Goal: Browse casually

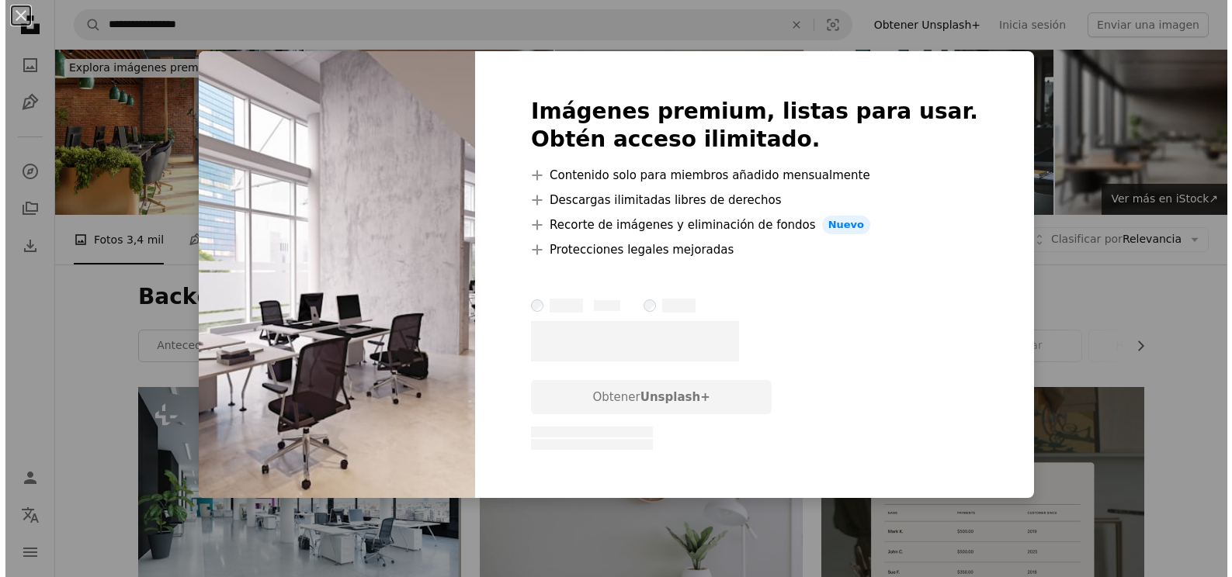
scroll to position [705, 0]
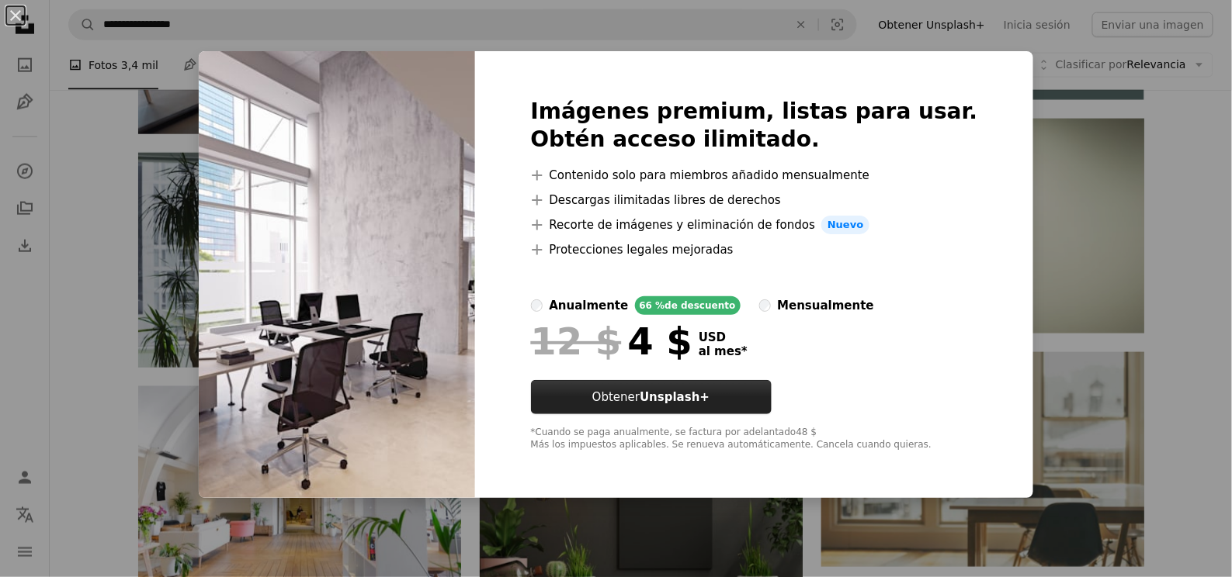
click at [674, 396] on button "Obtener Unsplash+" at bounding box center [651, 397] width 241 height 34
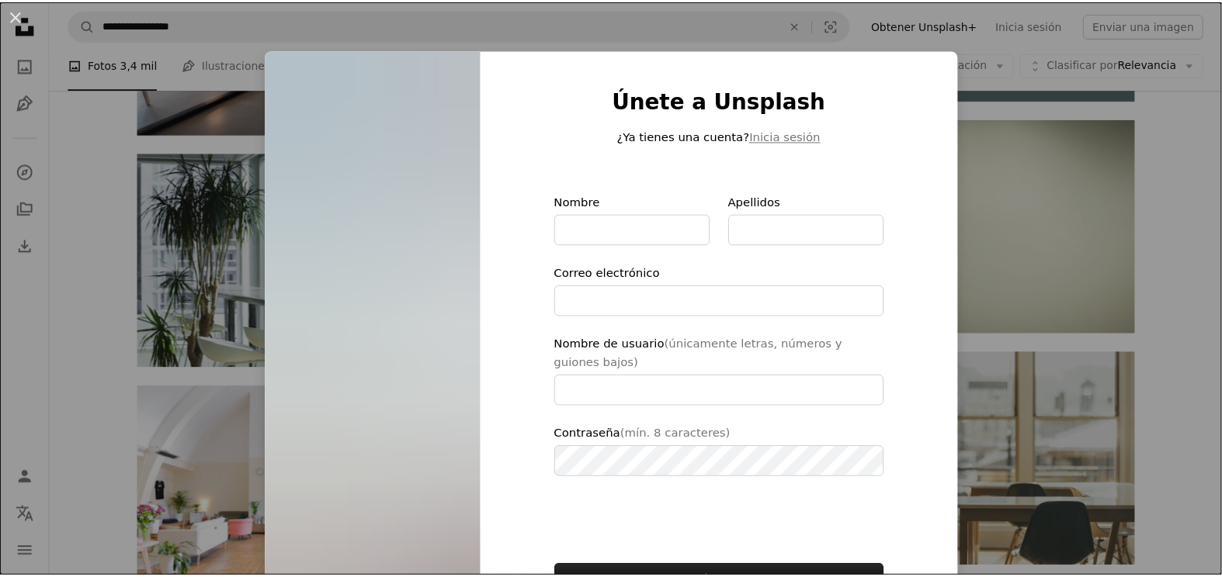
scroll to position [94, 0]
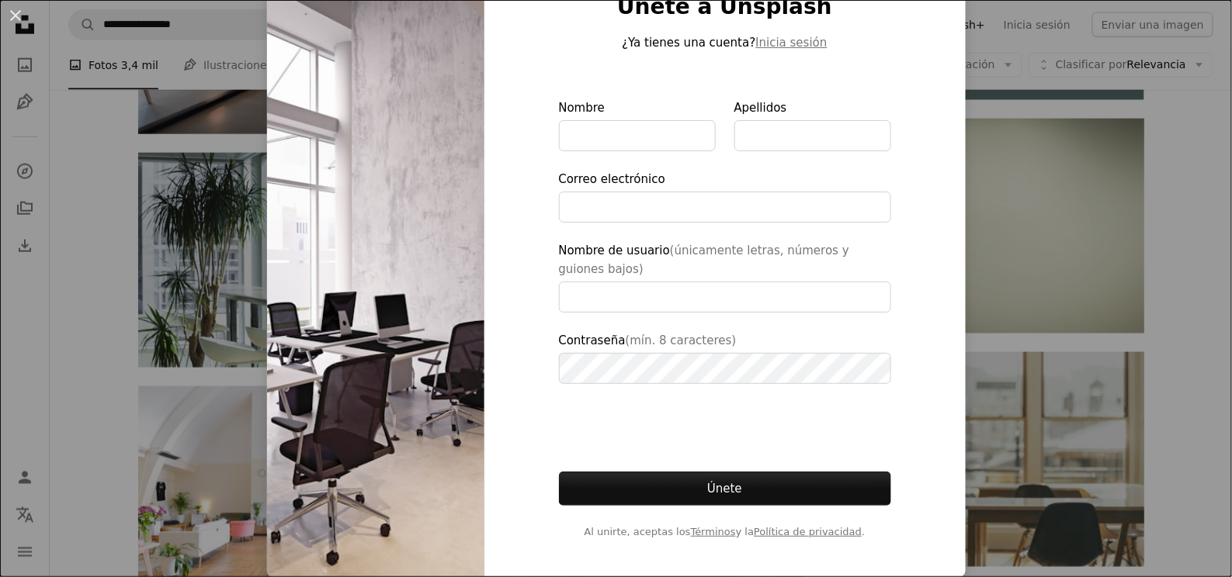
type input "**********"
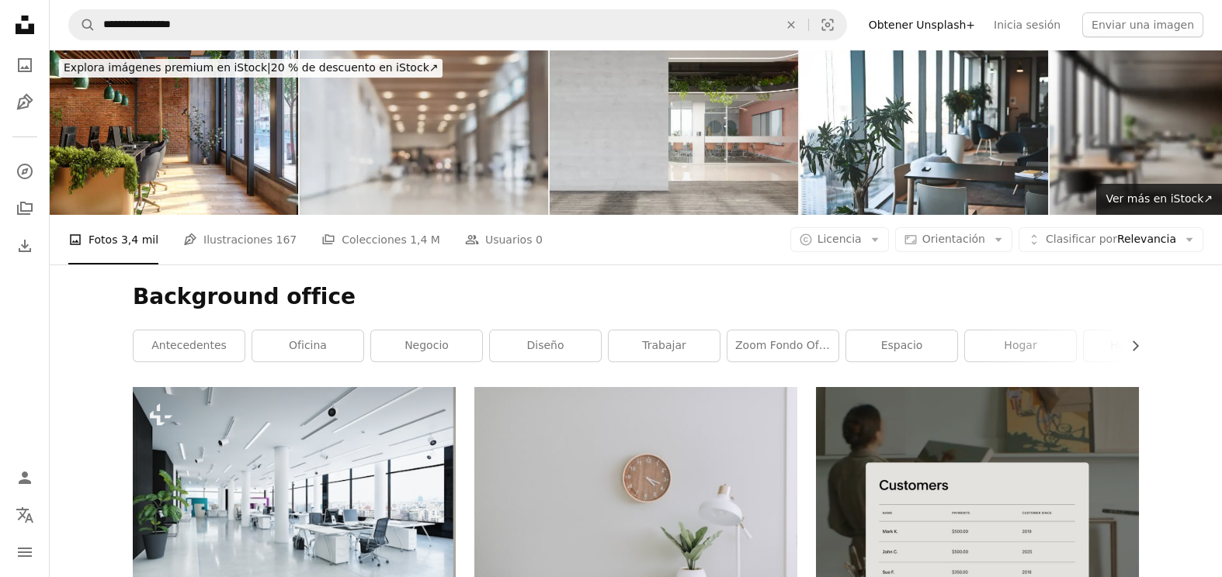
click at [439, 146] on img at bounding box center [424, 132] width 248 height 165
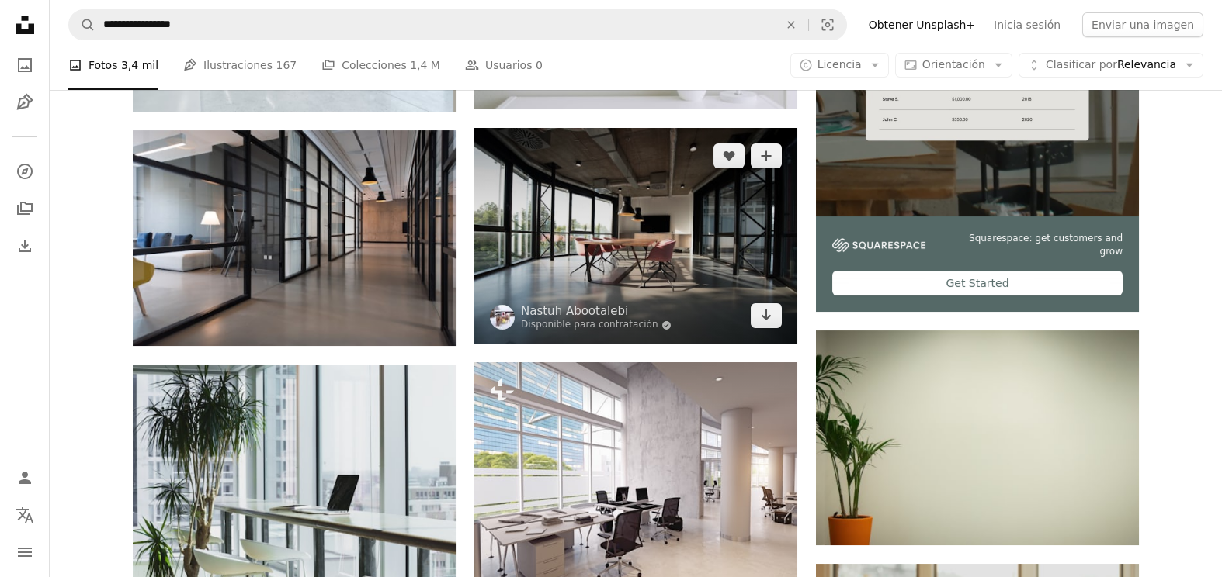
scroll to position [282, 0]
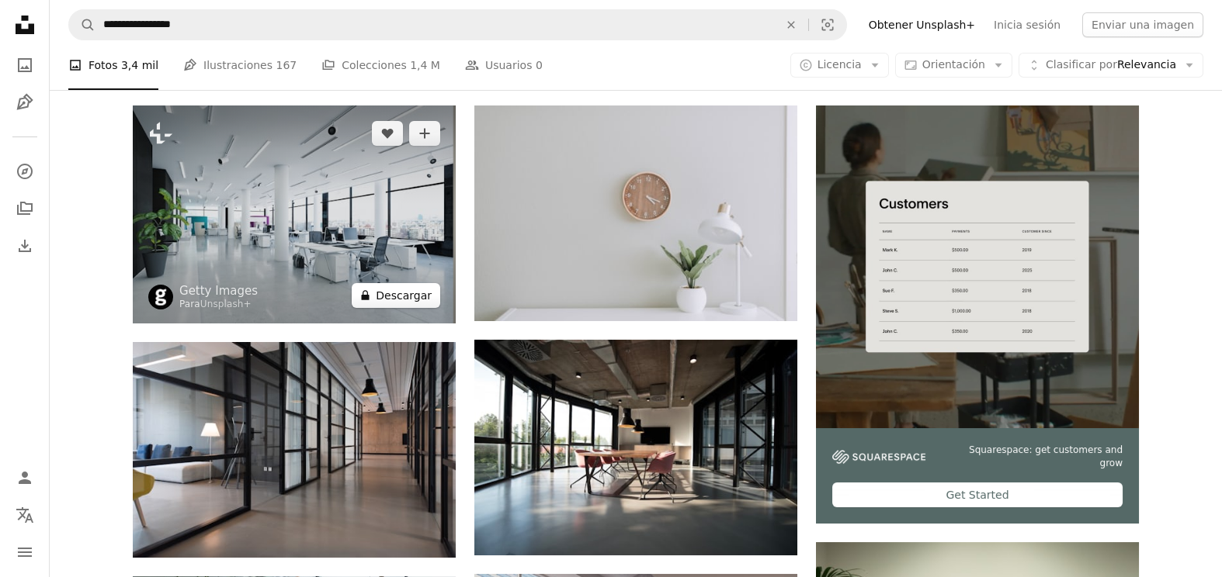
click at [408, 293] on button "A lock Descargar" at bounding box center [396, 295] width 88 height 25
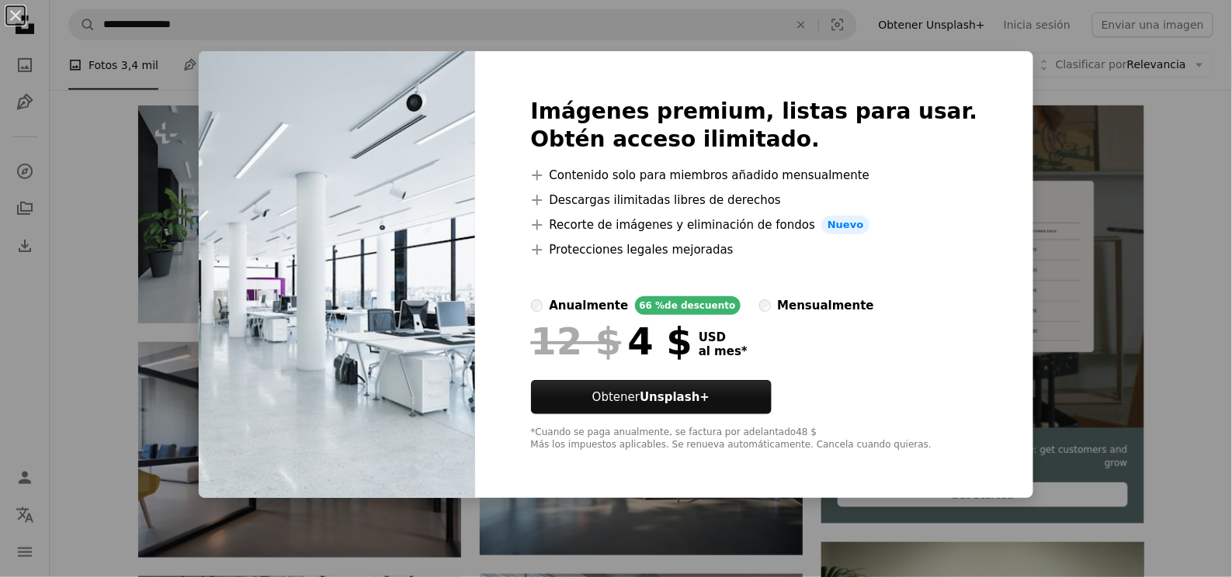
click at [244, 23] on div "An X shape Imágenes premium, listas para usar. Obtén acceso ilimitado. A plus s…" at bounding box center [616, 288] width 1232 height 577
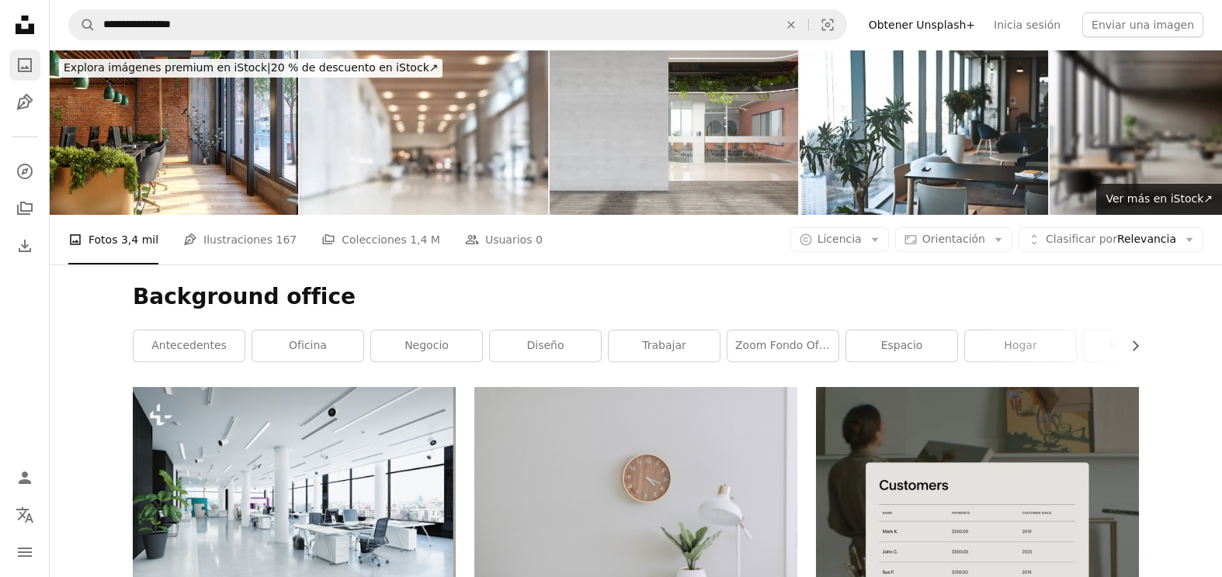
click at [20, 60] on icon "A photo" at bounding box center [25, 65] width 19 height 19
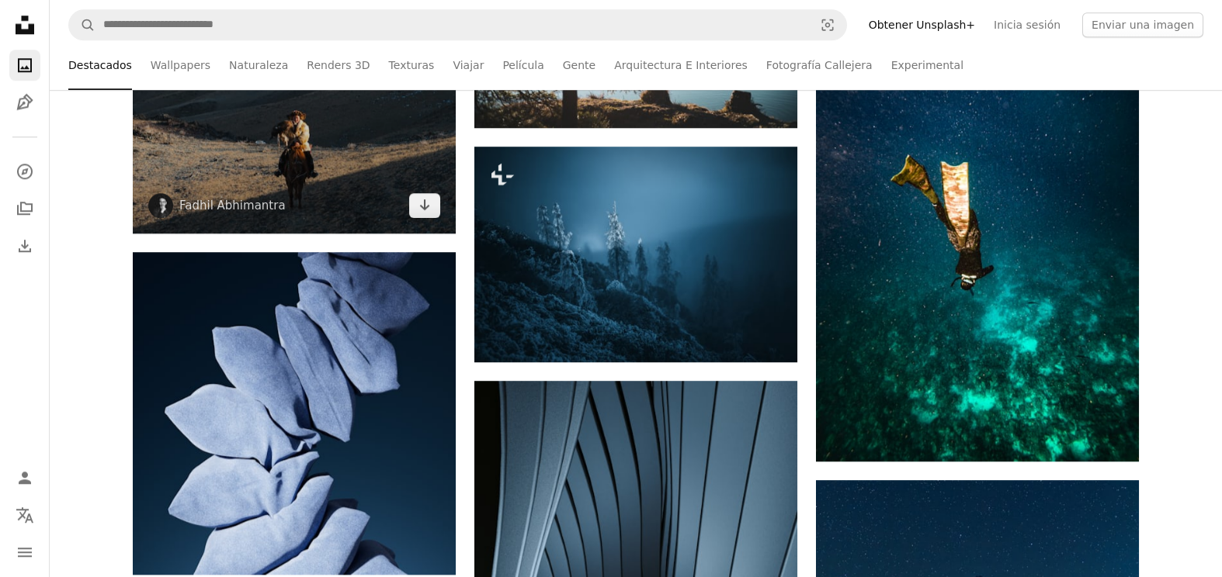
scroll to position [9877, 0]
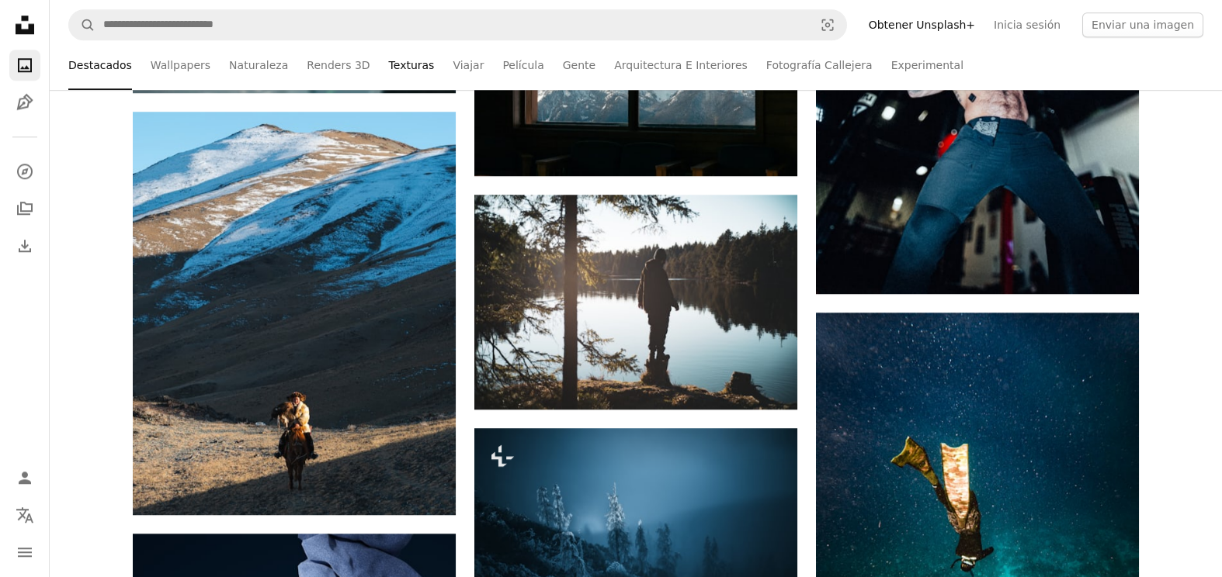
click at [395, 59] on link "Texturas" at bounding box center [412, 65] width 46 height 50
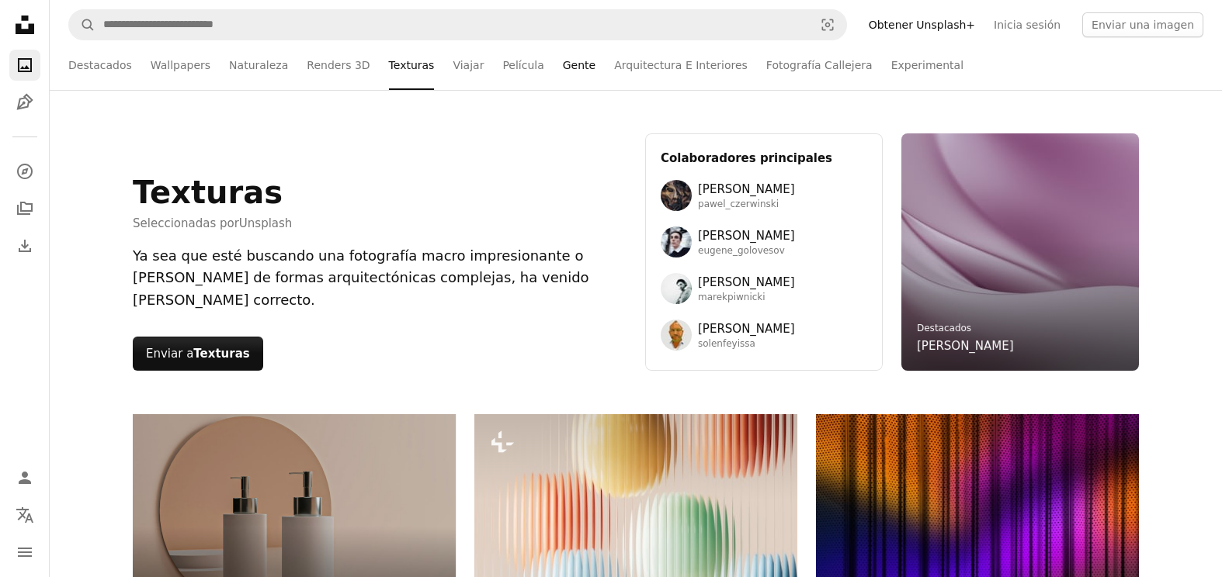
click at [563, 61] on link "Gente" at bounding box center [579, 65] width 33 height 50
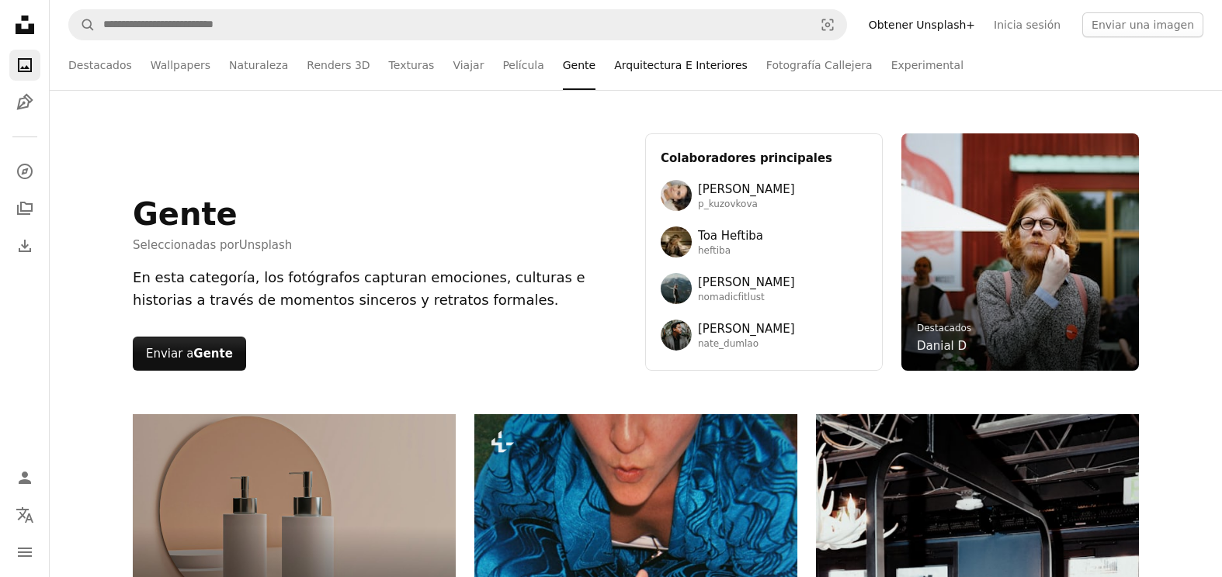
click at [619, 64] on link "Arquitectura E Interiores" at bounding box center [680, 65] width 133 height 50
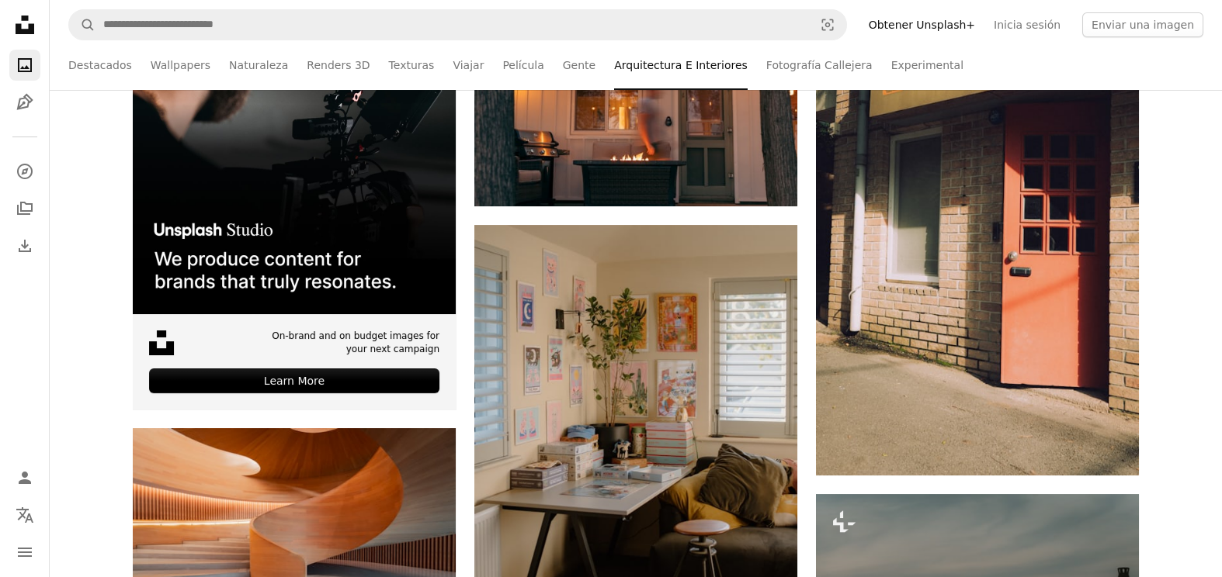
scroll to position [352, 0]
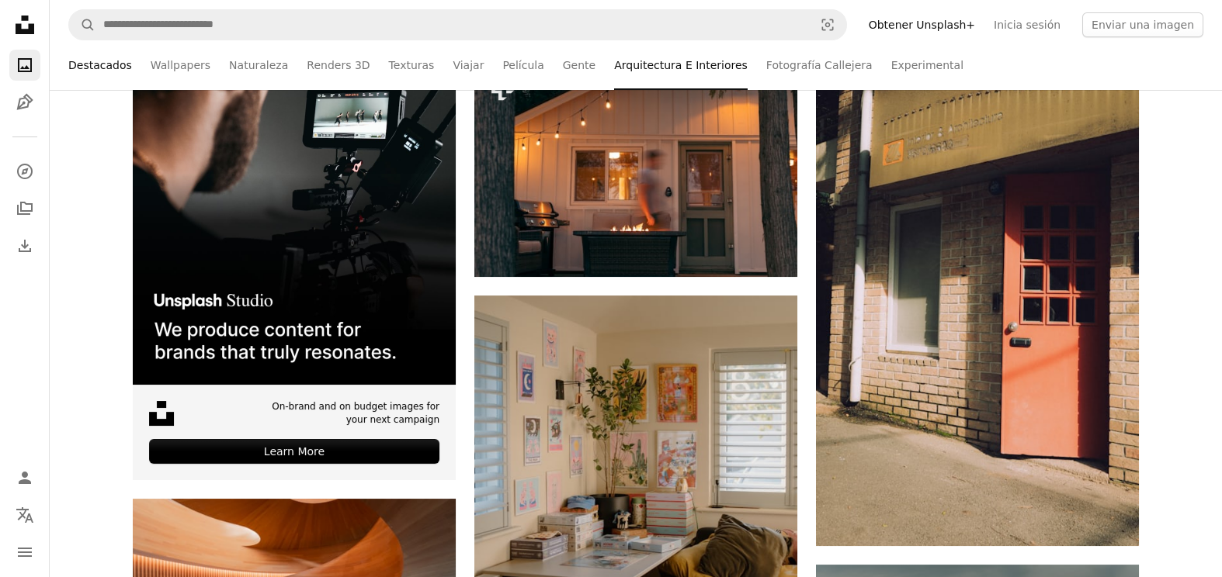
click at [102, 63] on link "Destacados" at bounding box center [100, 65] width 64 height 50
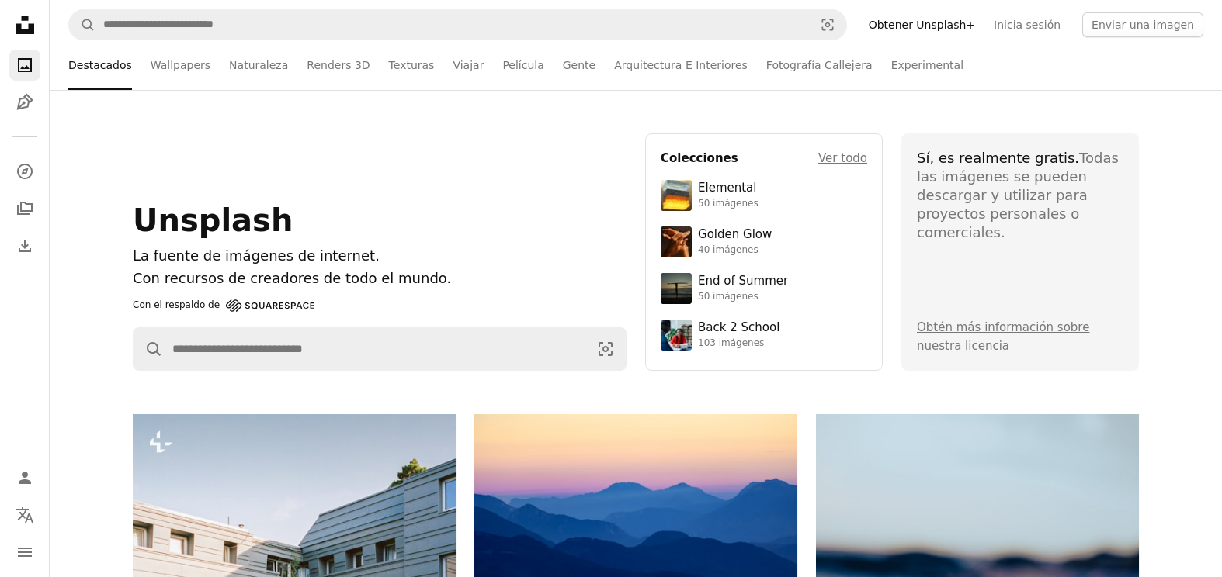
drag, startPoint x: 161, startPoint y: 57, endPoint x: 171, endPoint y: 57, distance: 9.3
click at [162, 57] on link "Wallpapers" at bounding box center [181, 65] width 60 height 50
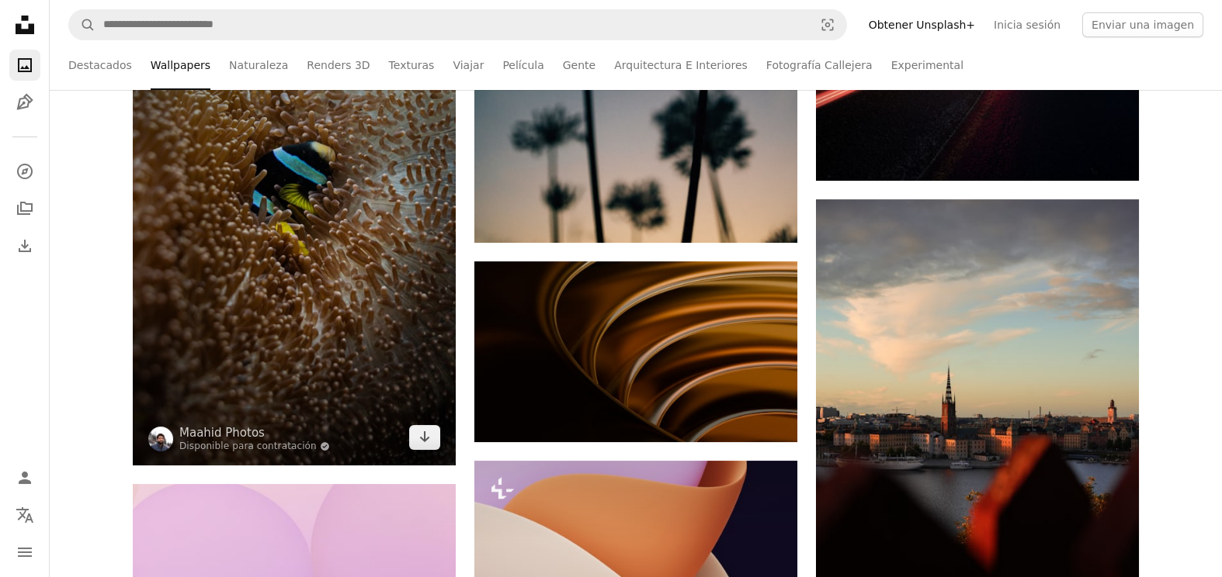
scroll to position [1270, 0]
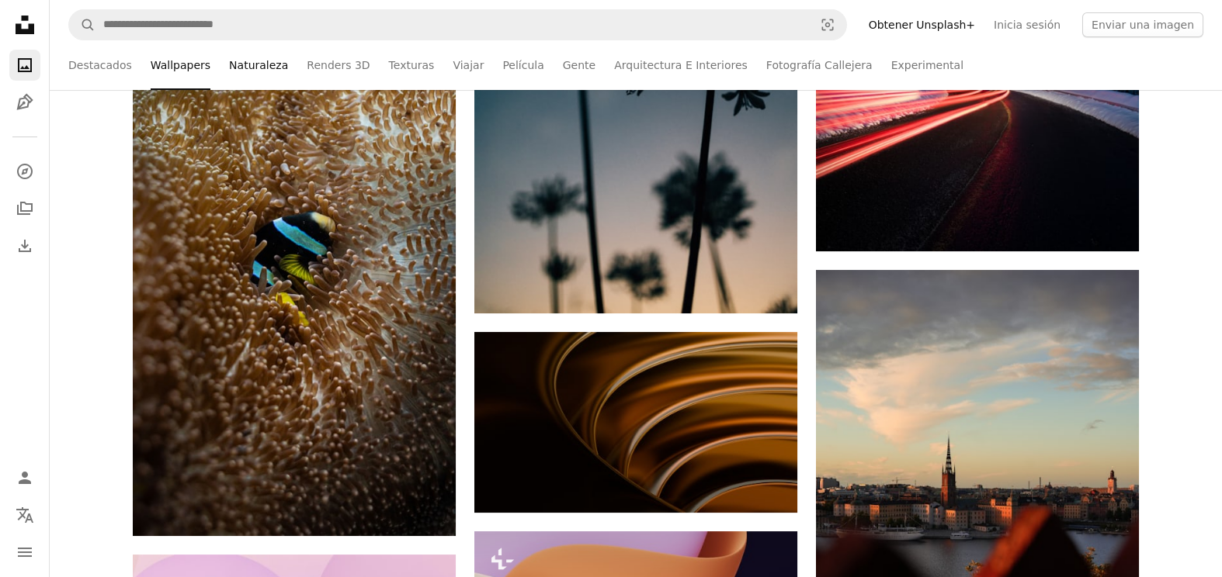
click at [240, 57] on link "Naturaleza" at bounding box center [258, 65] width 59 height 50
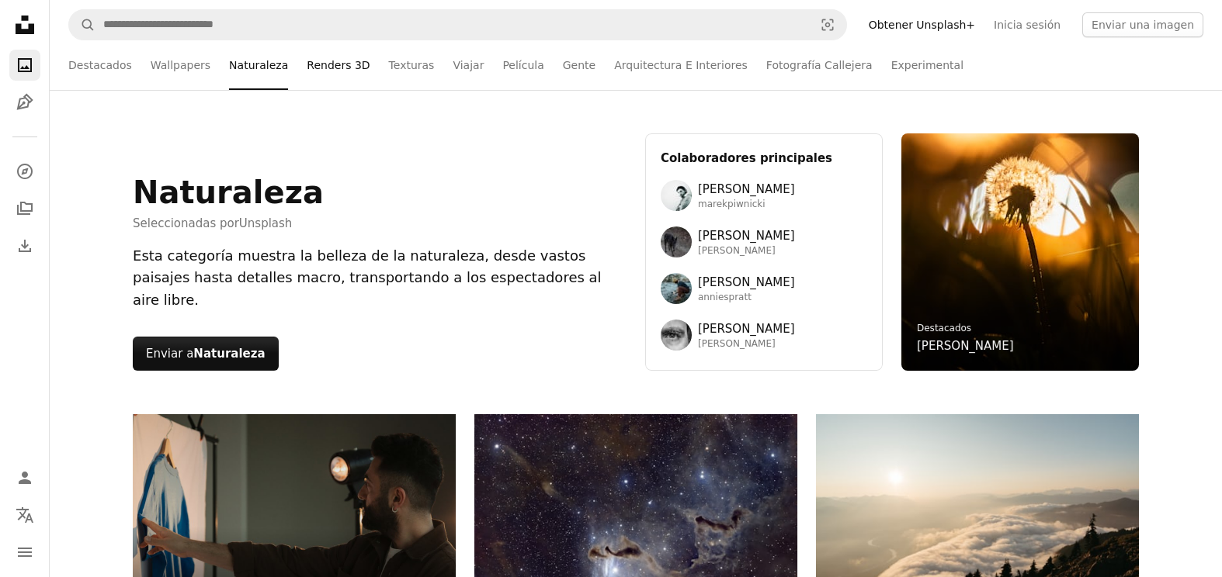
click at [314, 62] on link "Renders 3D" at bounding box center [338, 65] width 63 height 50
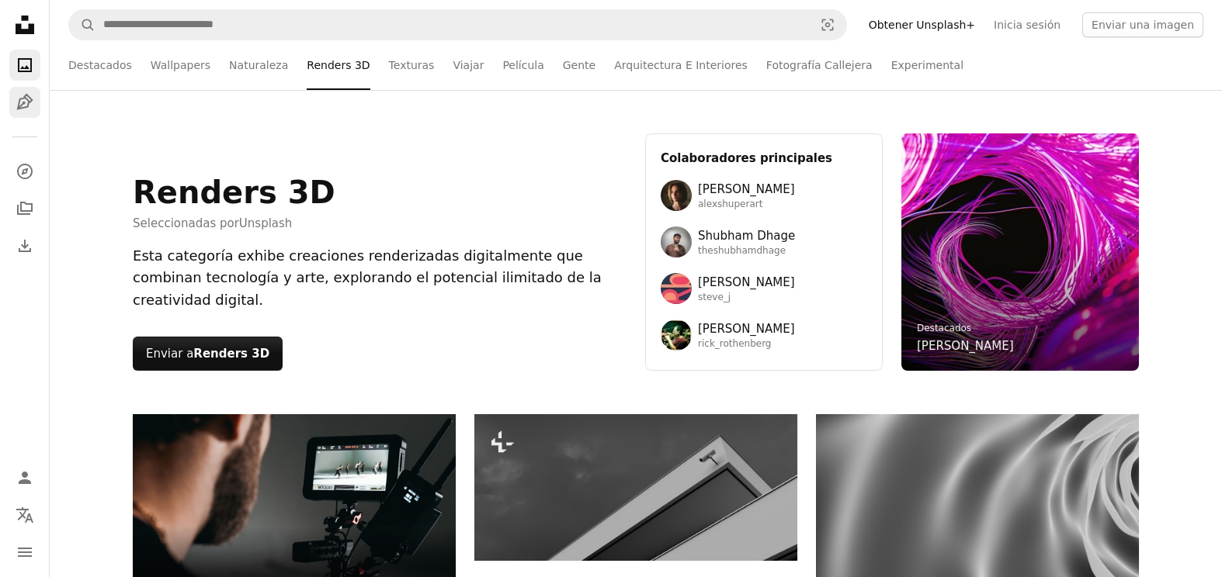
click at [16, 98] on icon "Pen Tool" at bounding box center [25, 102] width 19 height 19
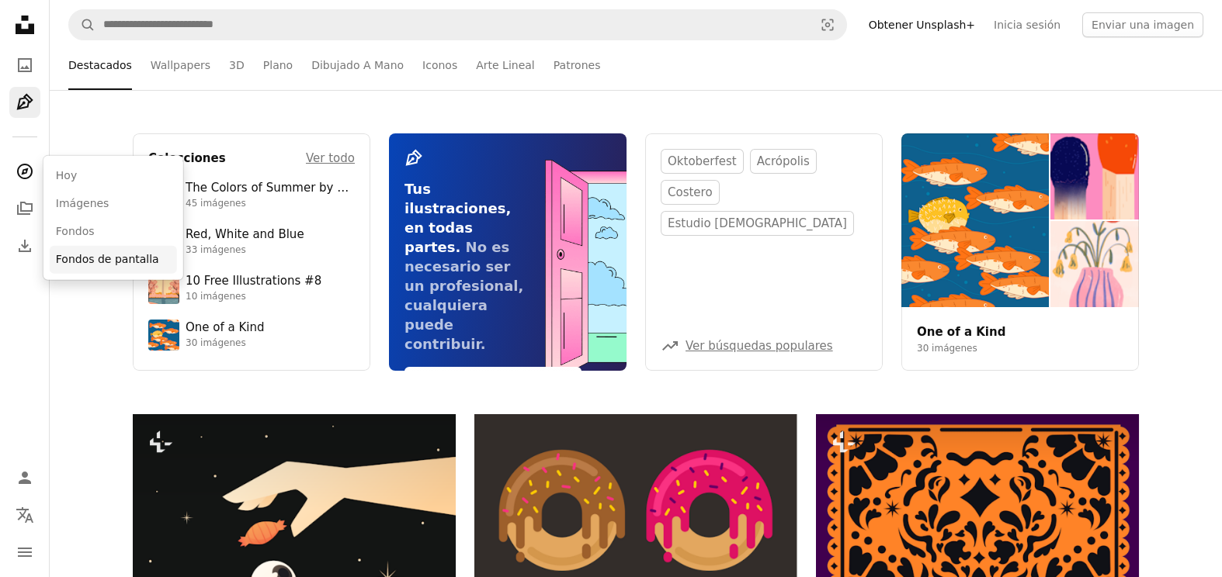
click at [74, 260] on link "Fondos de pantalla" at bounding box center [113, 260] width 127 height 28
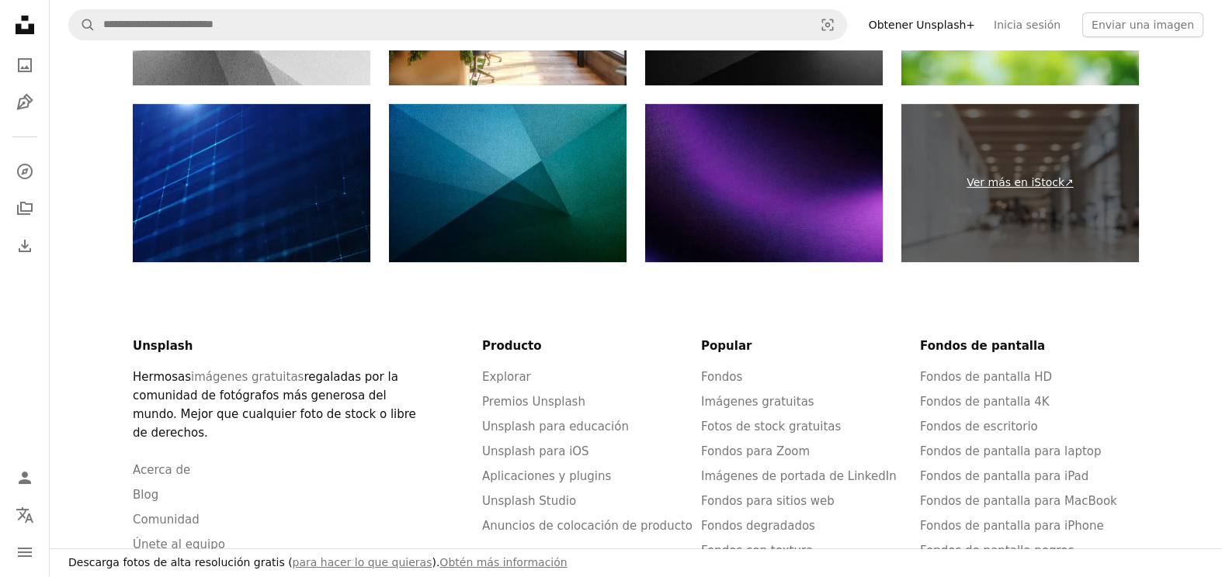
scroll to position [3245, 0]
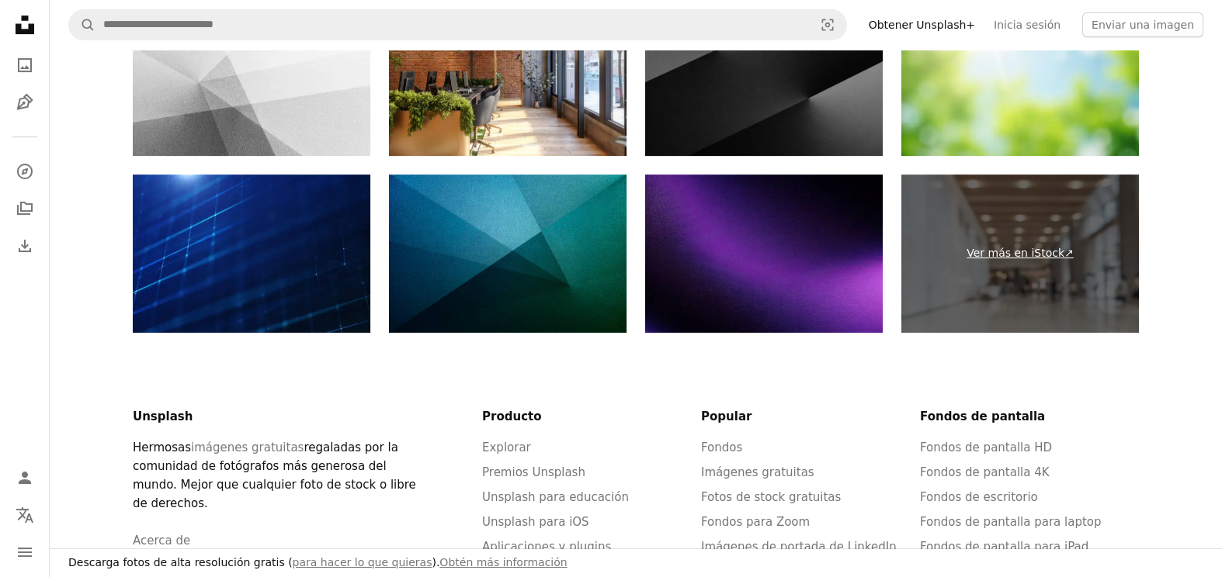
click at [1014, 251] on link "Ver más en iStock ↗" at bounding box center [1019, 254] width 237 height 158
